Goal: Check status

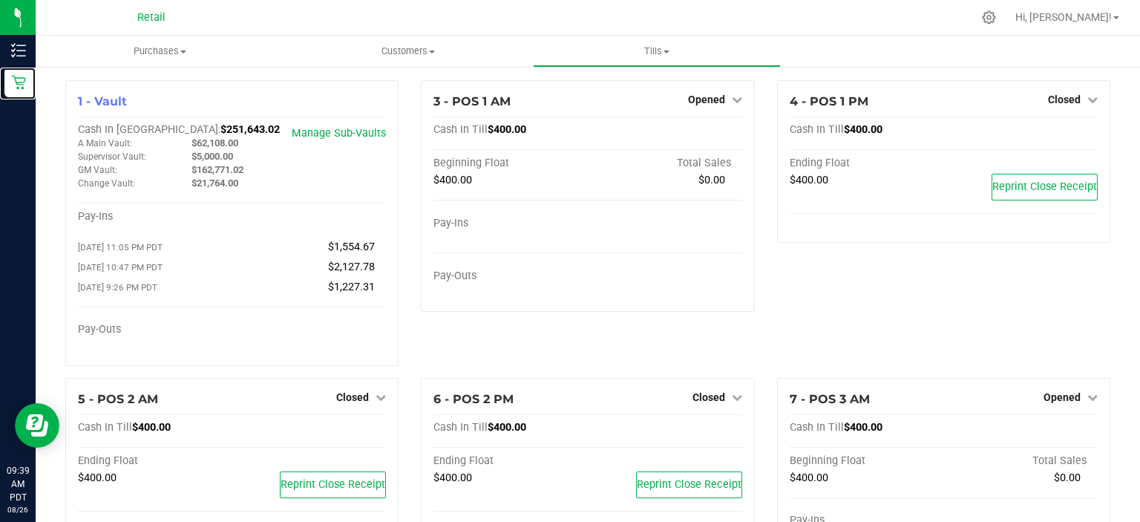
click at [18, 82] on icon at bounding box center [18, 83] width 14 height 14
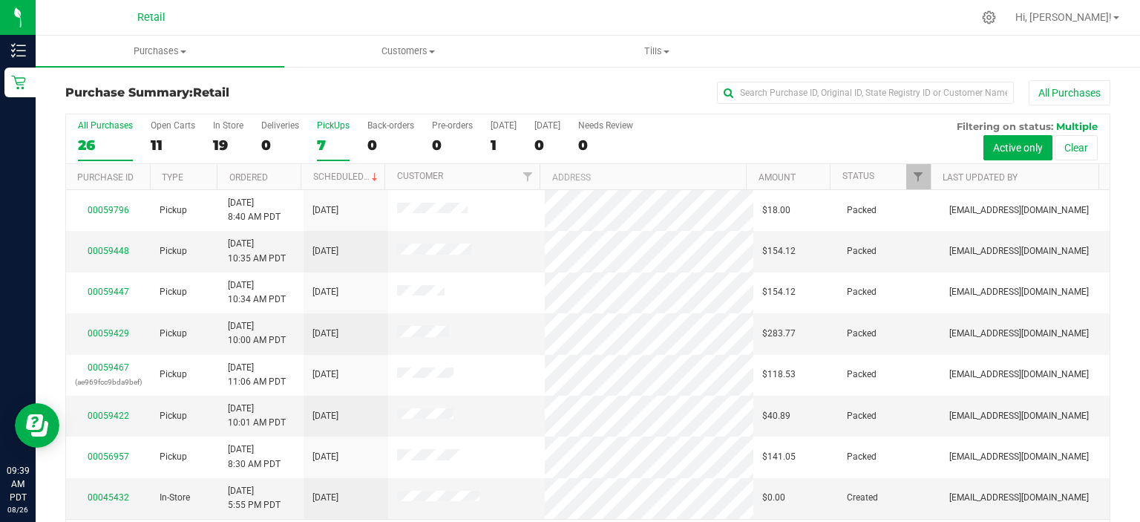
click at [335, 142] on div "7" at bounding box center [333, 145] width 33 height 17
click at [0, 0] on input "PickUps 7" at bounding box center [0, 0] width 0 height 0
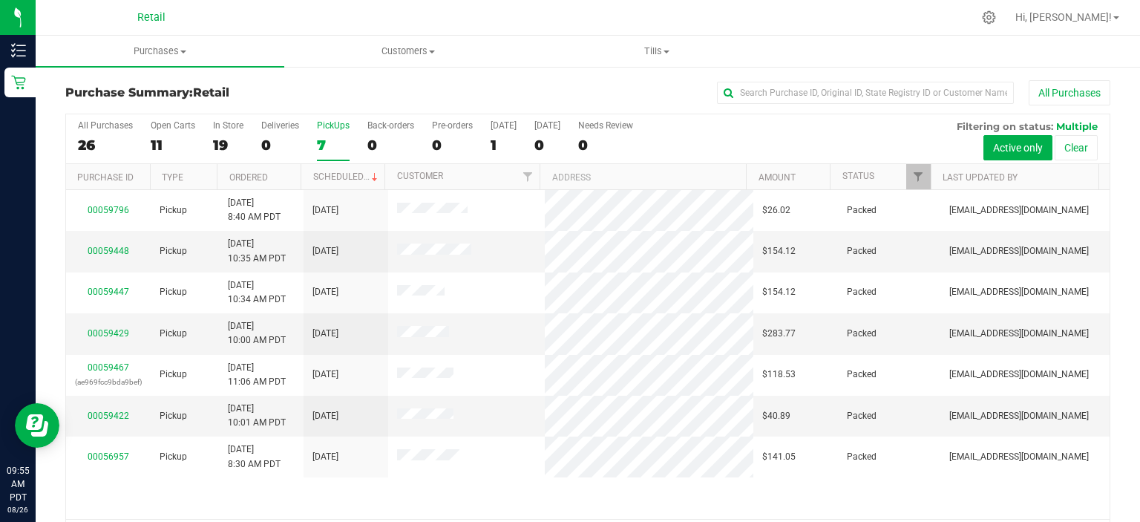
click at [319, 130] on div "PickUps" at bounding box center [333, 125] width 33 height 10
click at [0, 0] on input "PickUps 7" at bounding box center [0, 0] width 0 height 0
click at [347, 140] on div "7" at bounding box center [333, 145] width 33 height 17
click at [0, 0] on input "PickUps 7" at bounding box center [0, 0] width 0 height 0
click at [330, 137] on div "7" at bounding box center [333, 145] width 33 height 17
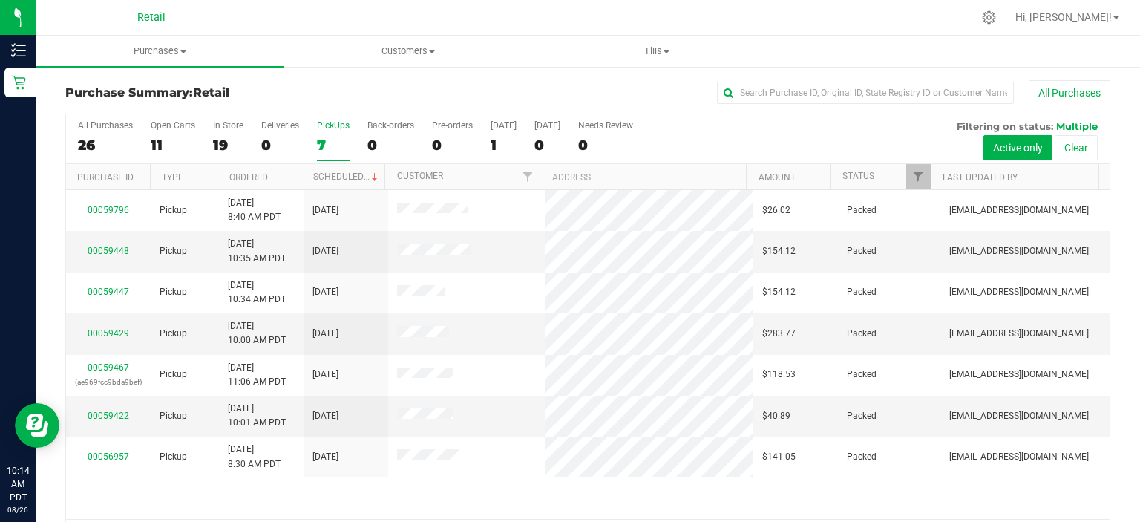
click at [0, 0] on input "PickUps 7" at bounding box center [0, 0] width 0 height 0
